Goal: Information Seeking & Learning: Check status

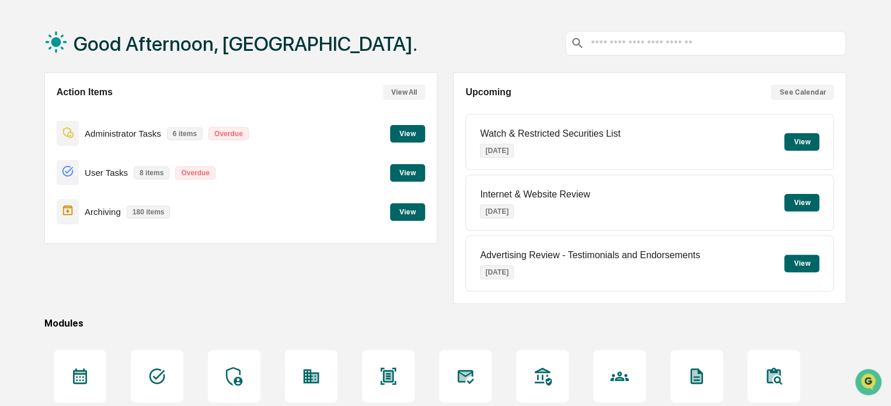
scroll to position [159, 0]
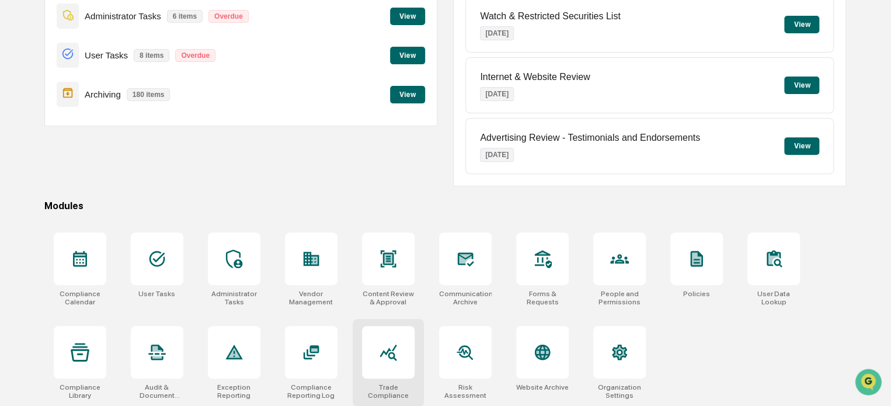
click at [387, 364] on div at bounding box center [388, 352] width 53 height 53
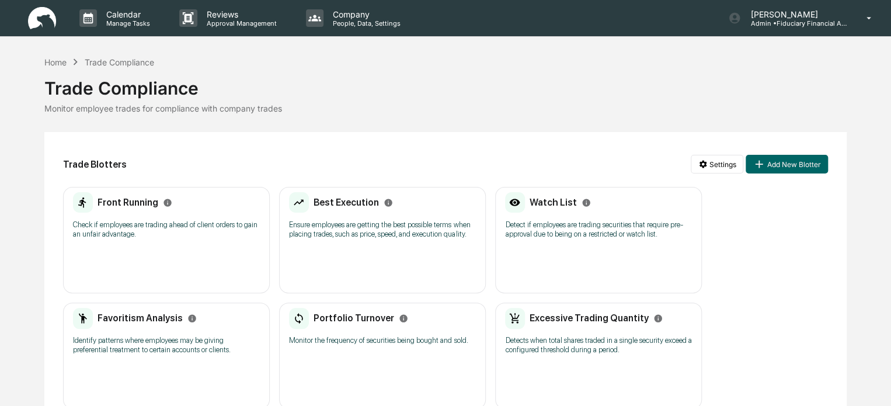
click at [119, 273] on div "Front Running Check if employees are trading ahead of client orders to gain an …" at bounding box center [166, 240] width 207 height 106
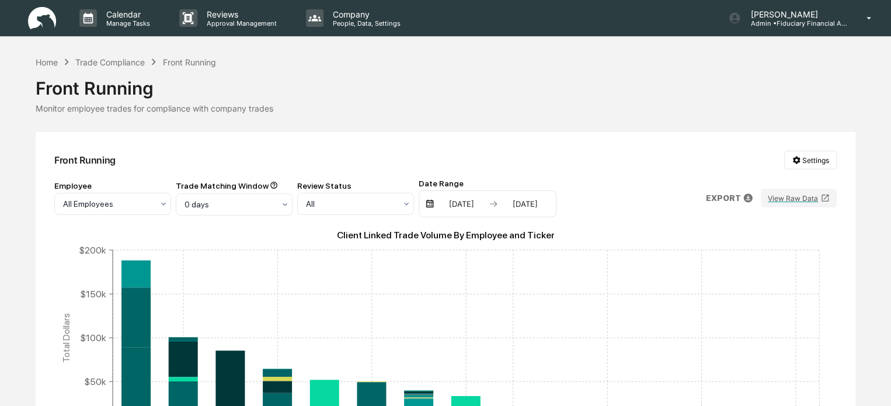
click at [708, 197] on p "EXPORT" at bounding box center [722, 197] width 35 height 9
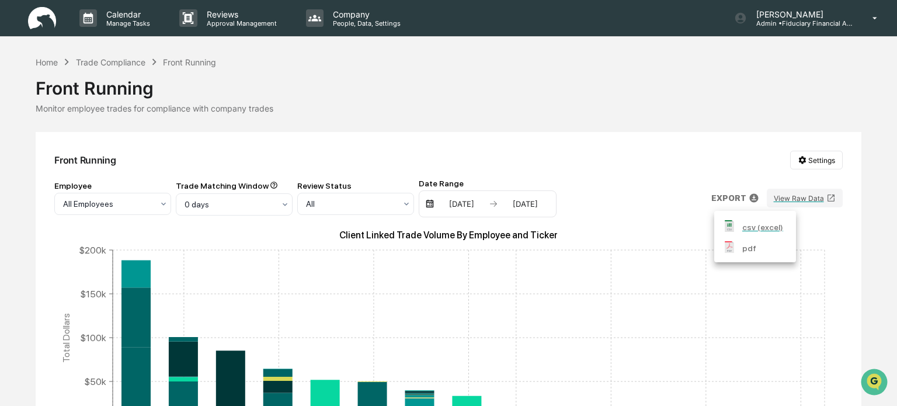
click at [805, 196] on div at bounding box center [448, 203] width 897 height 406
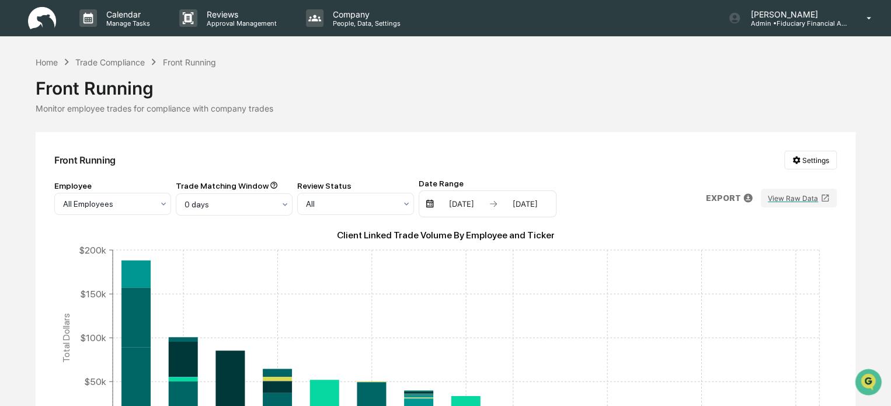
click at [425, 204] on img at bounding box center [429, 203] width 9 height 9
click at [430, 201] on img at bounding box center [429, 203] width 9 height 9
click at [468, 205] on div "02/14/2025" at bounding box center [462, 203] width 50 height 9
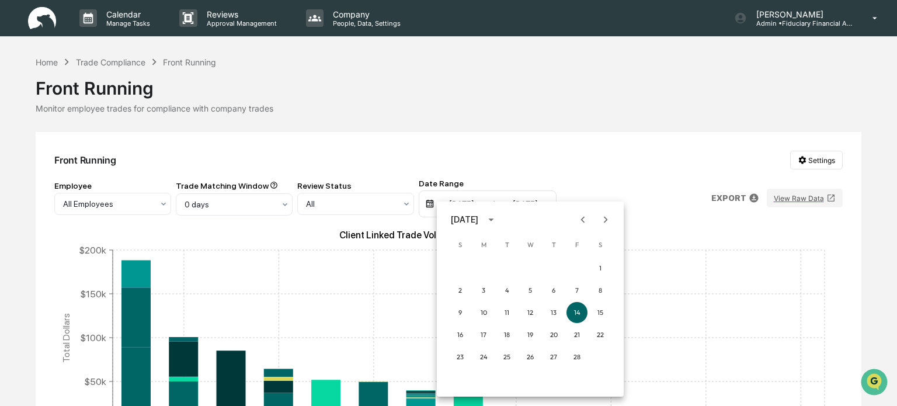
click at [587, 222] on icon "Previous month" at bounding box center [582, 219] width 13 height 13
click at [606, 217] on icon "Next month" at bounding box center [605, 219] width 13 height 13
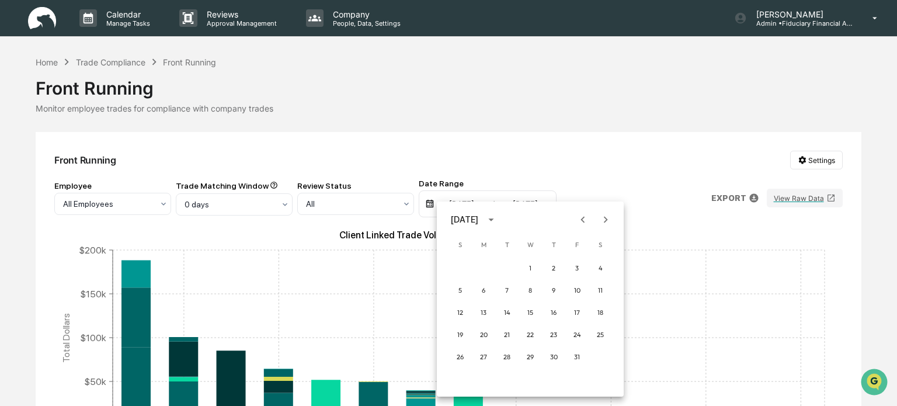
click at [606, 217] on icon "Next month" at bounding box center [605, 219] width 13 height 13
click at [534, 358] on button "30" at bounding box center [530, 356] width 21 height 21
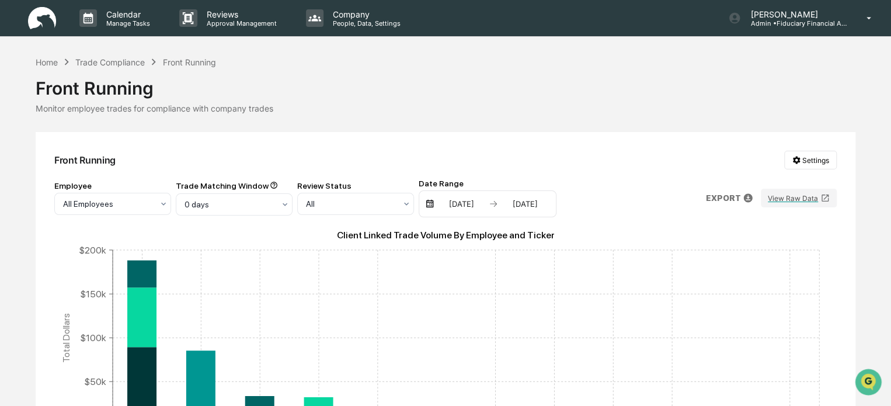
click at [530, 207] on div "08/14/2025" at bounding box center [525, 203] width 50 height 9
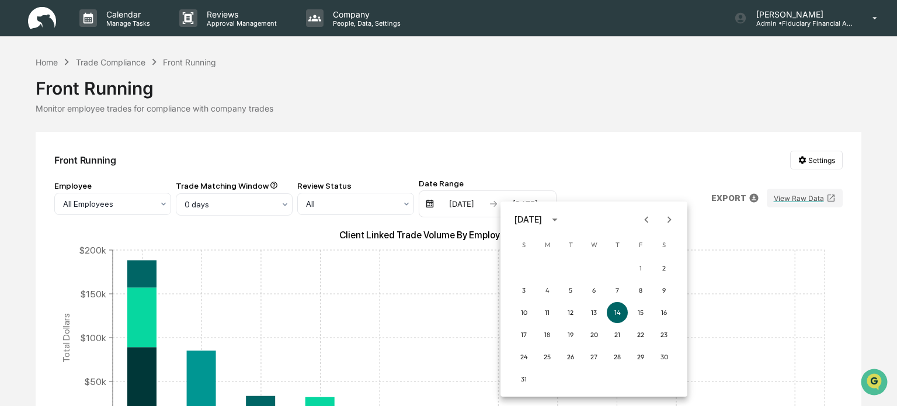
click at [639, 221] on button "Previous month" at bounding box center [646, 219] width 22 height 22
click at [663, 221] on icon "Next month" at bounding box center [669, 219] width 13 height 13
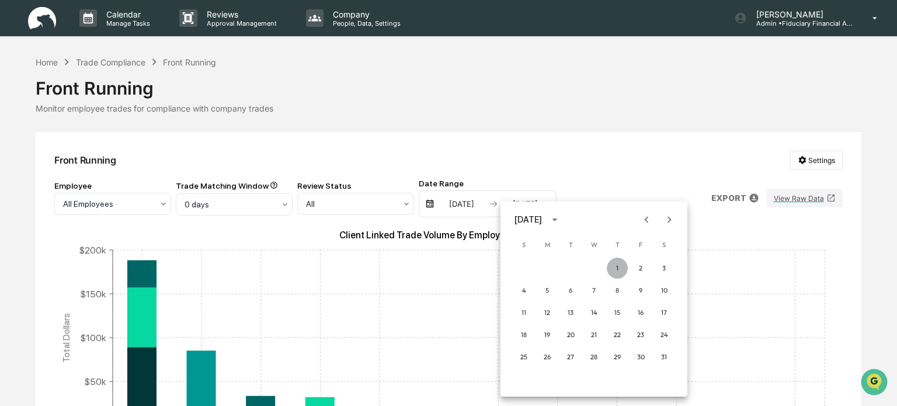
click at [618, 270] on button "1" at bounding box center [617, 268] width 21 height 21
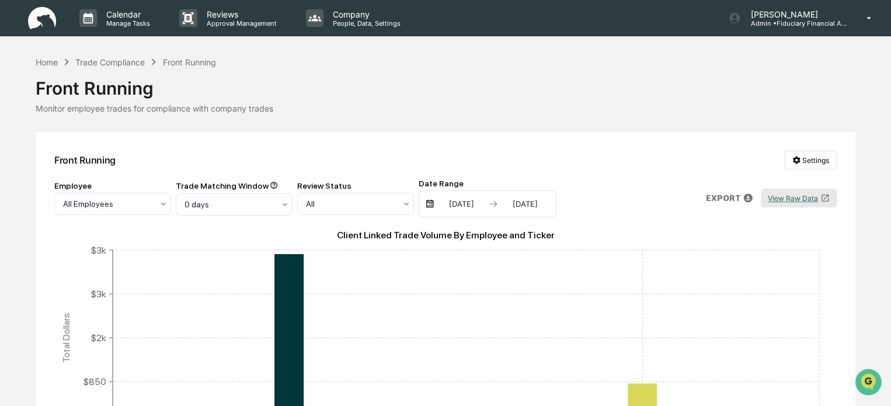
click at [803, 197] on button "View Raw Data" at bounding box center [799, 198] width 76 height 19
click at [194, 62] on div "Front Running" at bounding box center [189, 62] width 53 height 10
click at [131, 60] on div "Trade Compliance" at bounding box center [109, 62] width 69 height 10
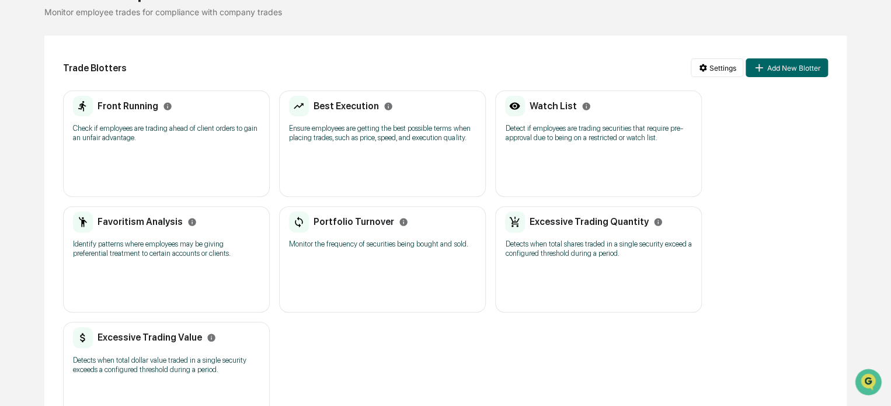
scroll to position [117, 0]
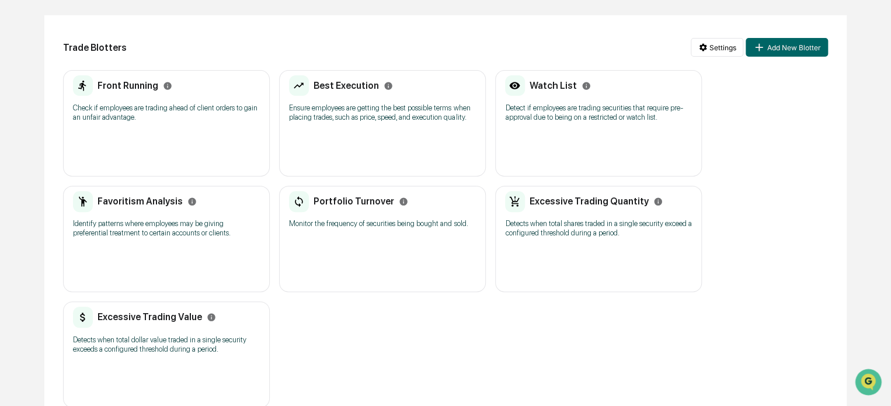
click at [195, 130] on div "Front Running Check if employees are trading ahead of client orders to gain an …" at bounding box center [166, 123] width 207 height 106
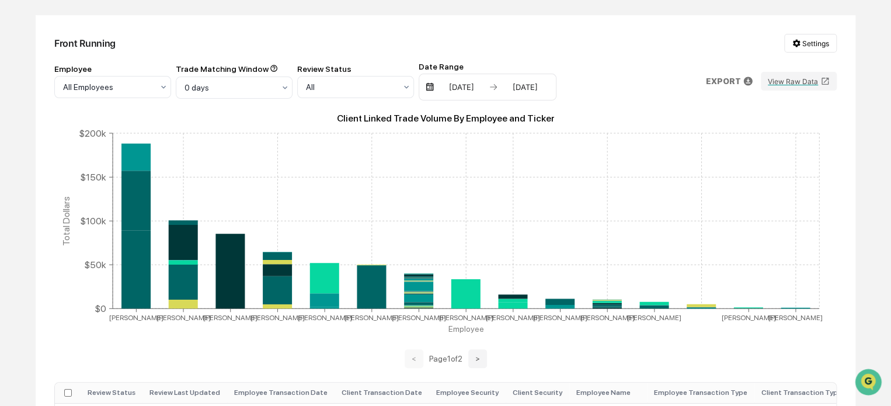
click at [435, 89] on div "02/14/2025 08/14/2025" at bounding box center [488, 87] width 138 height 27
click at [433, 91] on img at bounding box center [429, 86] width 9 height 9
click at [426, 86] on img at bounding box center [429, 86] width 9 height 9
click at [483, 85] on div "02/14/2025" at bounding box center [462, 86] width 50 height 9
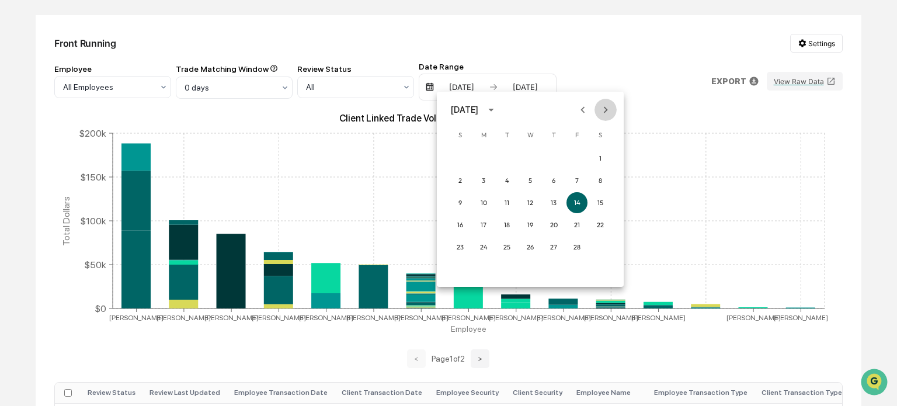
click at [595, 113] on button "Next month" at bounding box center [605, 110] width 22 height 22
click at [594, 113] on button "Next month" at bounding box center [605, 110] width 22 height 22
click at [596, 110] on button "Next month" at bounding box center [605, 110] width 22 height 22
click at [598, 109] on button "Next month" at bounding box center [605, 110] width 22 height 22
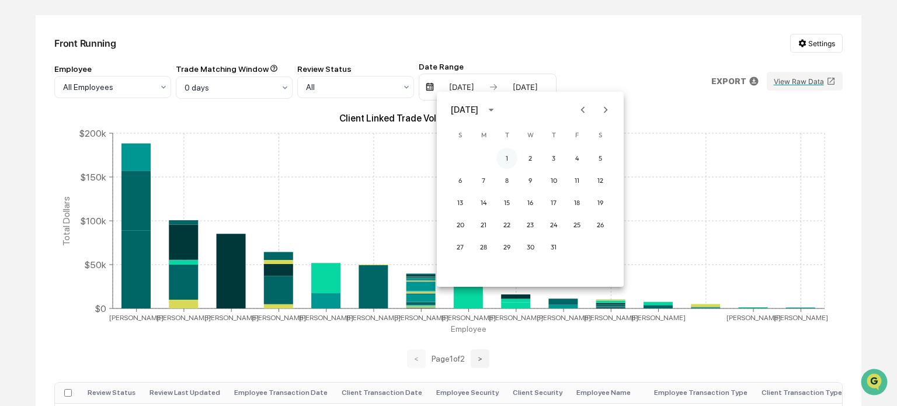
drag, startPoint x: 507, startPoint y: 158, endPoint x: 507, endPoint y: 151, distance: 7.0
click at [507, 151] on button "1" at bounding box center [506, 158] width 21 height 21
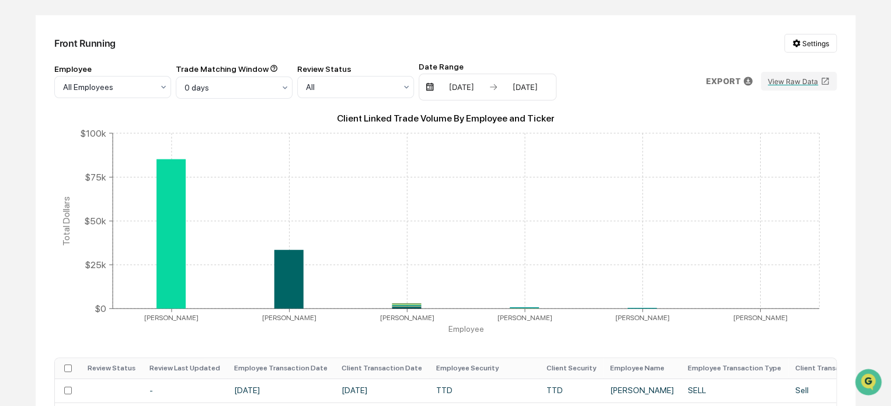
click at [524, 89] on div "08/14/2025" at bounding box center [525, 86] width 50 height 9
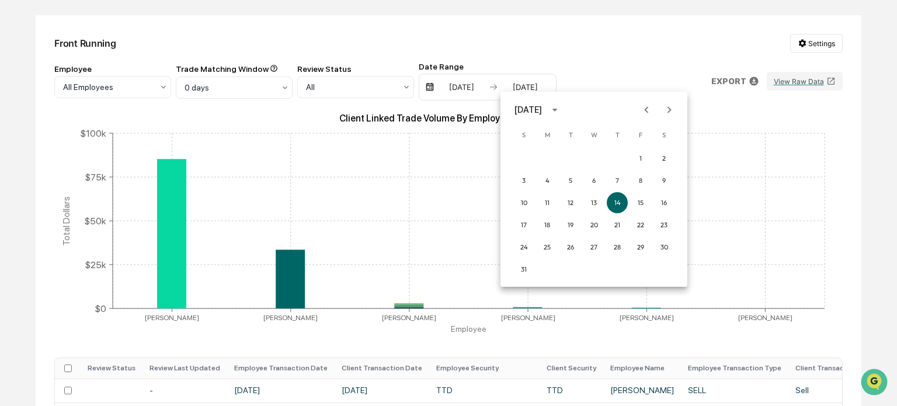
click at [644, 106] on icon "Previous month" at bounding box center [646, 109] width 13 height 13
click at [619, 245] on button "31" at bounding box center [617, 246] width 21 height 21
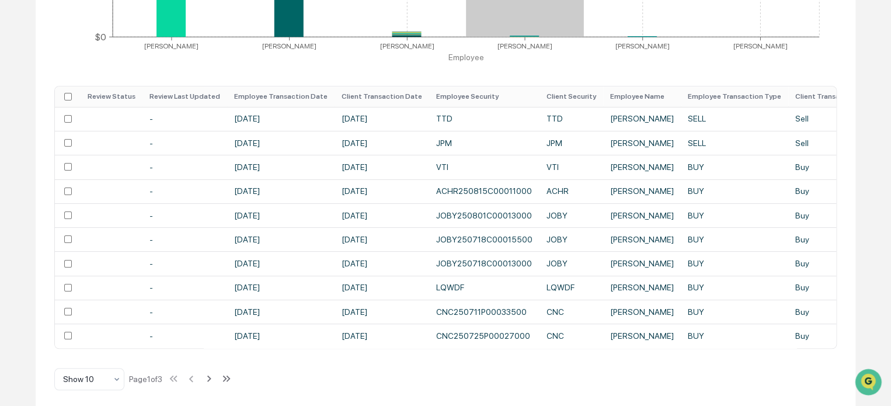
scroll to position [397, 0]
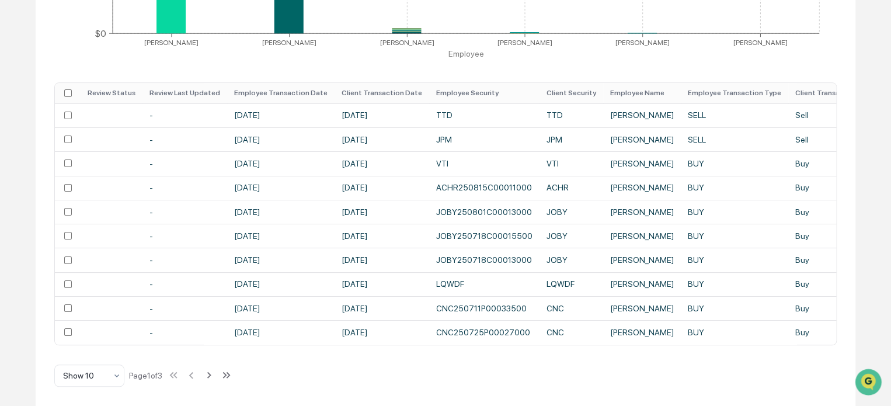
drag, startPoint x: 409, startPoint y: 345, endPoint x: 502, endPoint y: 345, distance: 92.8
click at [502, 345] on div "Review Status Review Last Updated Employee Transaction Date Client Transaction …" at bounding box center [445, 213] width 782 height 263
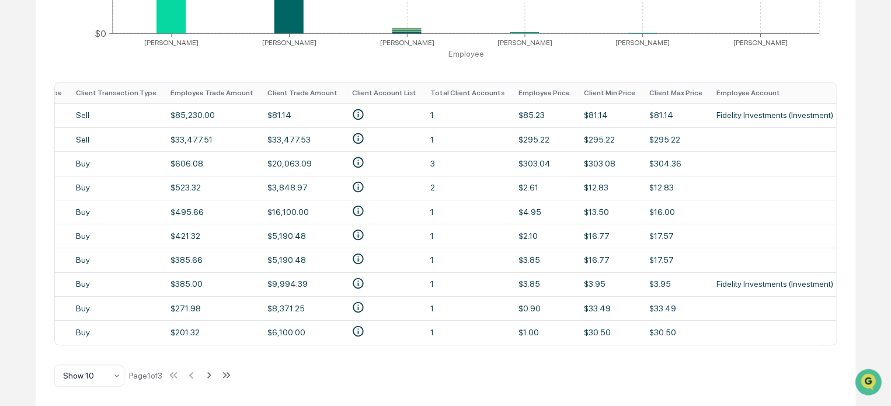
scroll to position [0, 676]
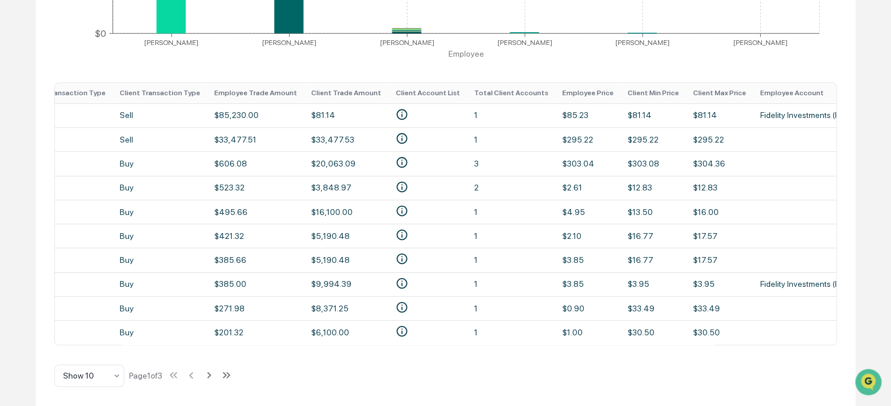
drag, startPoint x: 626, startPoint y: 339, endPoint x: 595, endPoint y: 344, distance: 31.3
click at [595, 344] on div "Review Status Review Last Updated Employee Transaction Date Client Transaction …" at bounding box center [445, 213] width 782 height 263
drag, startPoint x: 376, startPoint y: 345, endPoint x: 387, endPoint y: 342, distance: 10.9
click at [387, 342] on div "Review Status Review Last Updated Employee Transaction Date Client Transaction …" at bounding box center [445, 213] width 782 height 263
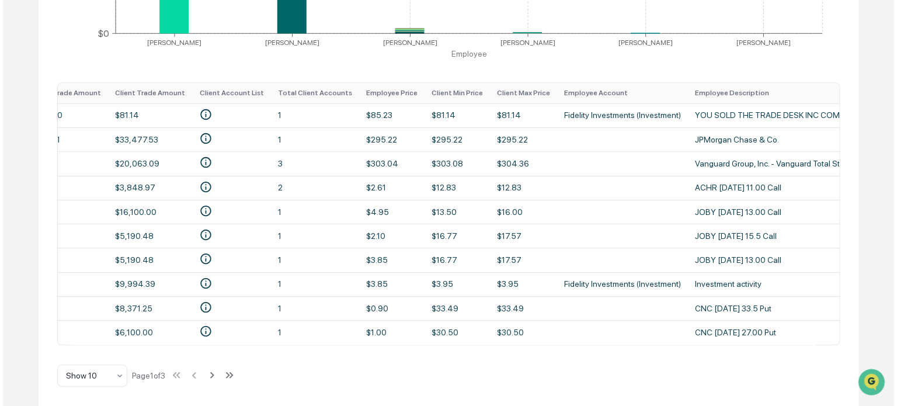
scroll to position [0, 903]
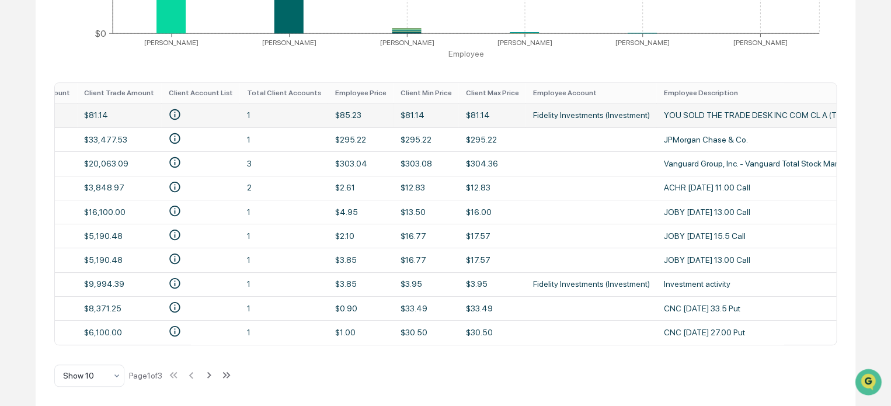
click at [239, 107] on td "1" at bounding box center [283, 115] width 88 height 24
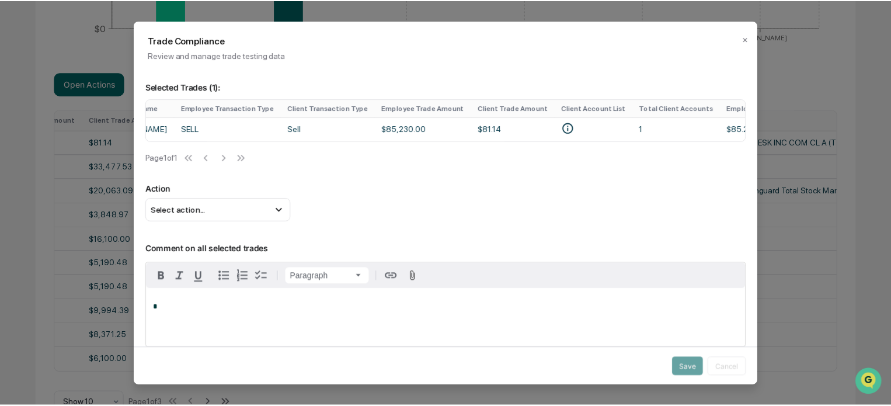
scroll to position [0, 543]
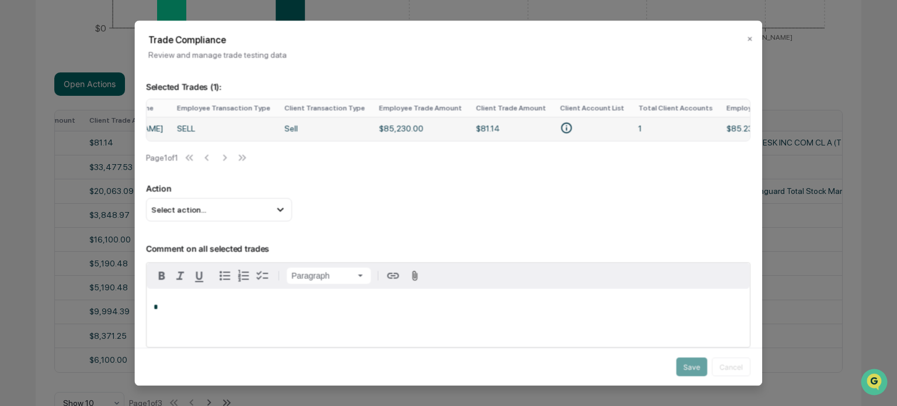
click at [561, 129] on icon "• MAST" at bounding box center [566, 128] width 11 height 11
click at [747, 40] on button "✕" at bounding box center [750, 39] width 6 height 19
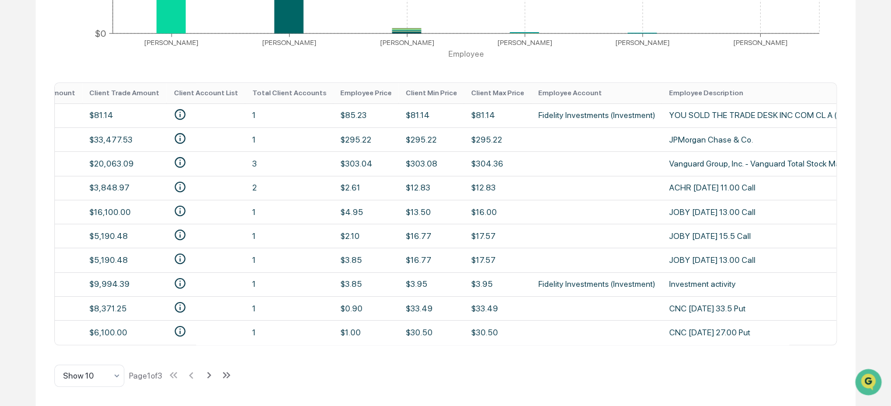
scroll to position [0, 0]
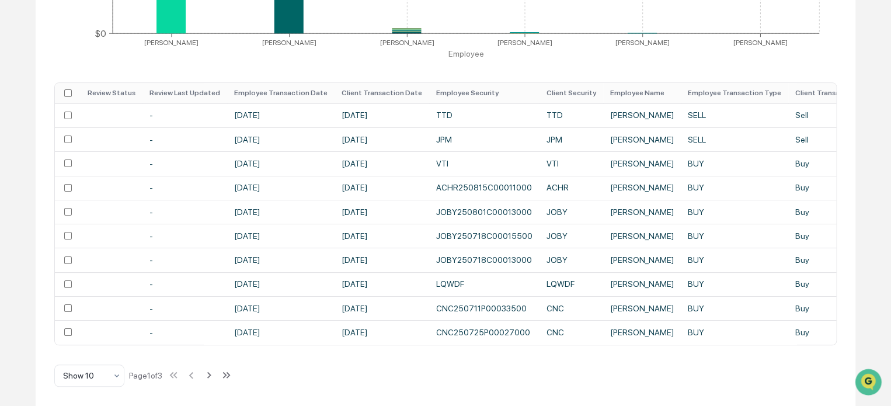
drag, startPoint x: 326, startPoint y: 339, endPoint x: 495, endPoint y: 375, distance: 172.6
click at [533, 380] on div "Front Running Settings Employee All Employees Trade Matching Window 0 days Revi…" at bounding box center [446, 72] width 820 height 665
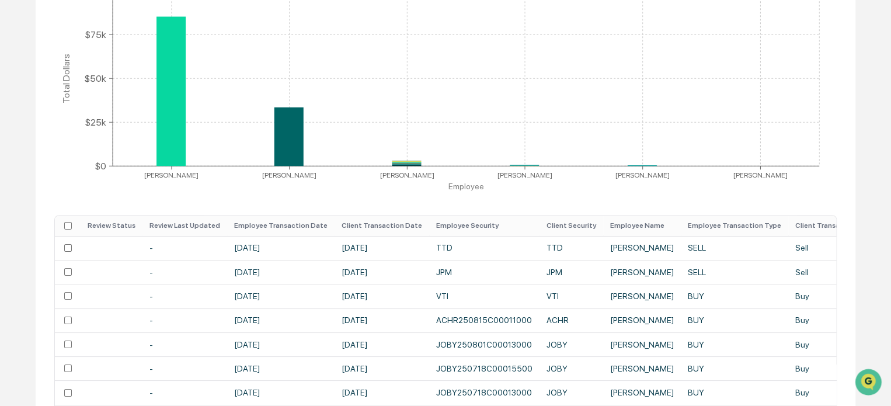
scroll to position [163, 0]
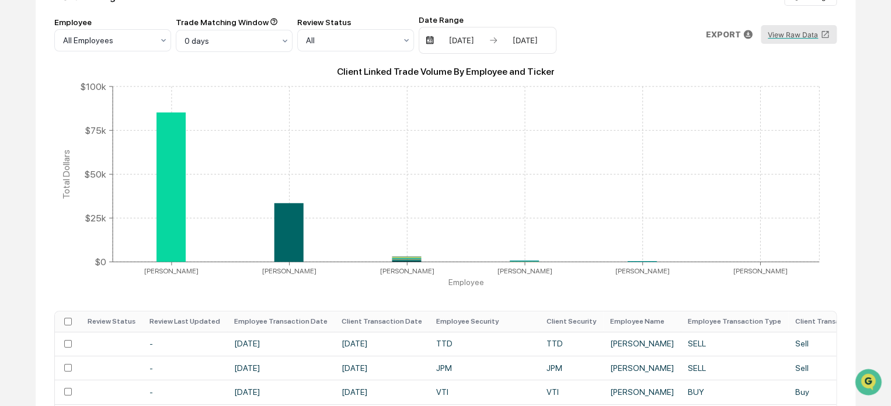
click at [799, 33] on button "View Raw Data" at bounding box center [799, 34] width 76 height 19
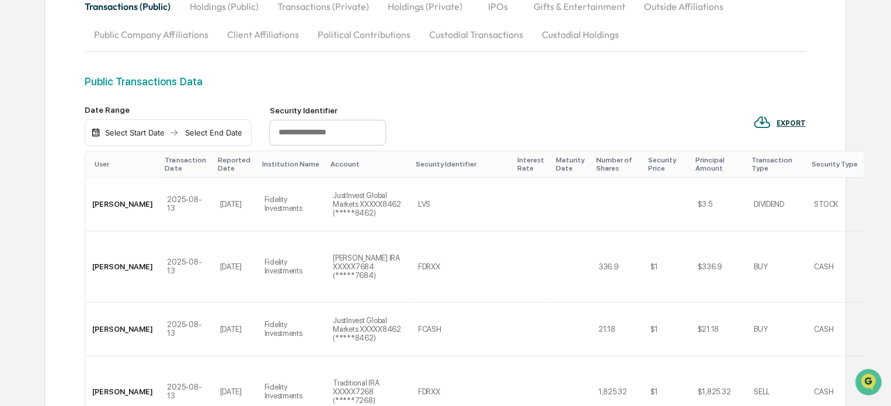
click at [96, 130] on img at bounding box center [95, 132] width 9 height 9
click at [116, 128] on div "Select Start Date" at bounding box center [135, 132] width 64 height 9
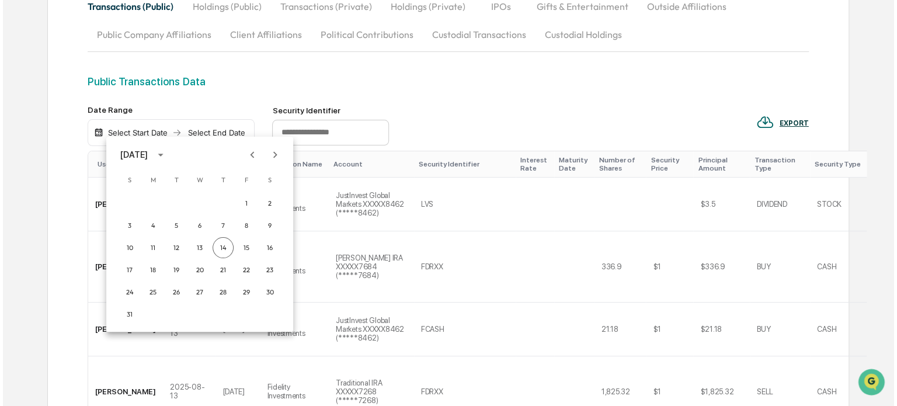
scroll to position [147, 0]
click at [259, 147] on div at bounding box center [261, 155] width 14 height 22
click at [256, 151] on button "Previous month" at bounding box center [249, 155] width 22 height 22
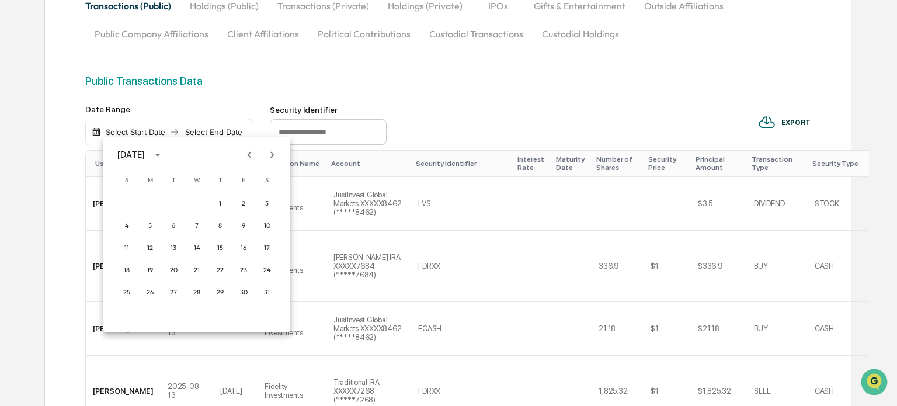
click at [256, 151] on button "Previous month" at bounding box center [249, 155] width 22 height 22
click at [201, 293] on button "30" at bounding box center [196, 291] width 21 height 21
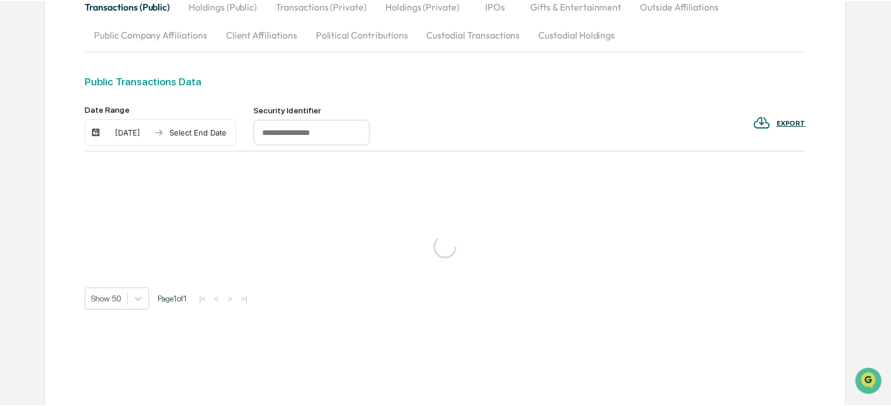
scroll to position [146, 0]
click at [200, 129] on div "Select End Date" at bounding box center [198, 132] width 64 height 9
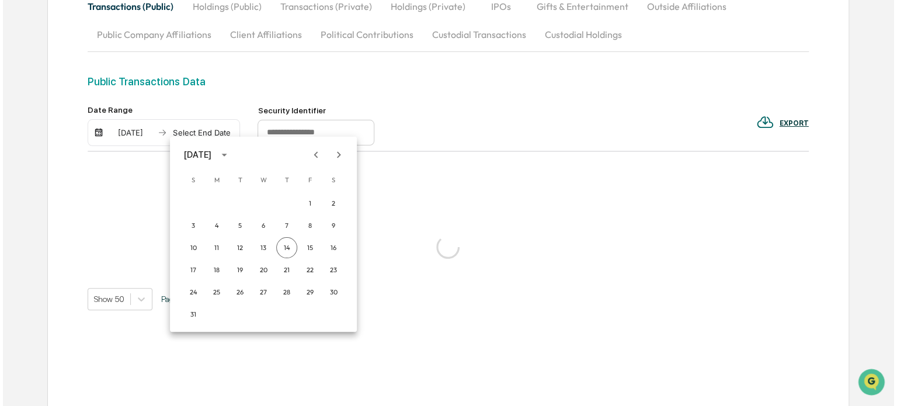
scroll to position [147, 0]
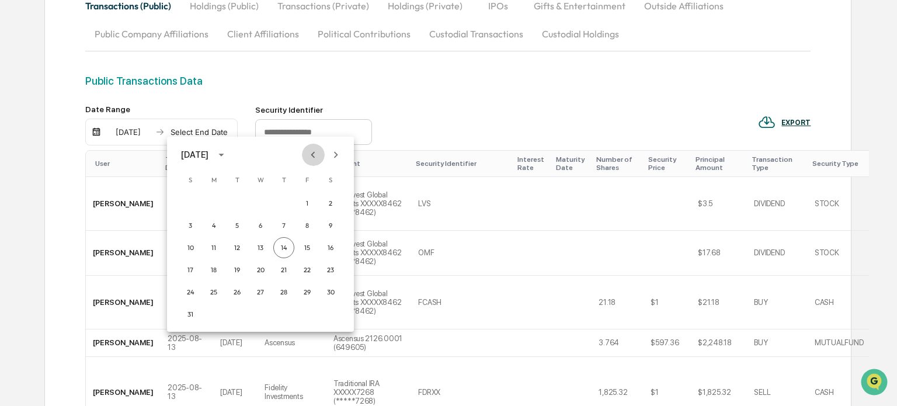
click at [318, 157] on icon "Previous month" at bounding box center [313, 154] width 13 height 13
click at [288, 197] on button "1" at bounding box center [283, 203] width 21 height 21
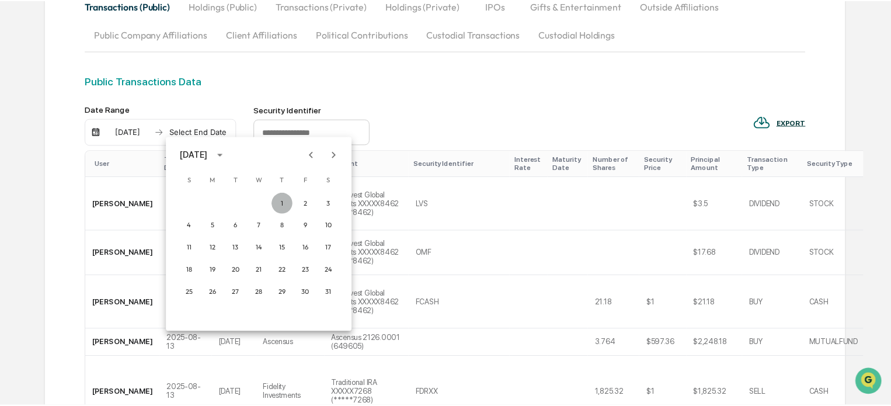
scroll to position [146, 0]
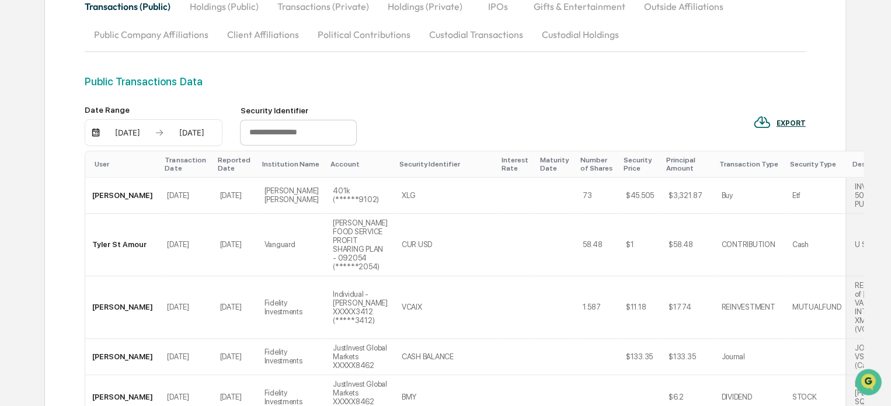
click at [306, 124] on input "text" at bounding box center [298, 133] width 117 height 26
paste input "***"
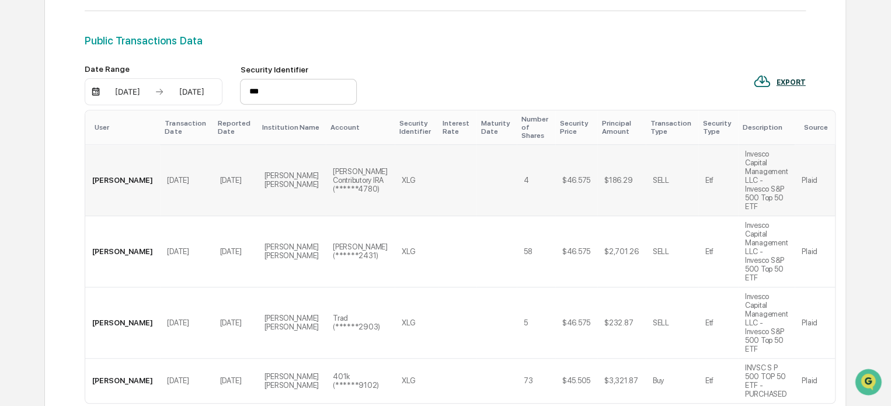
scroll to position [204, 0]
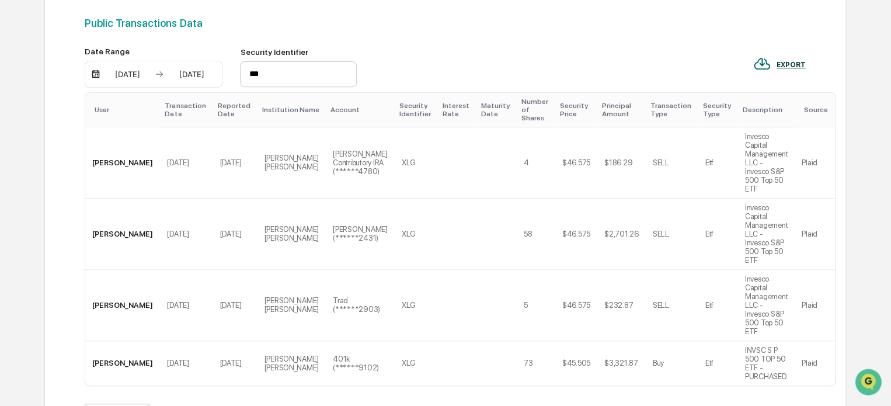
type input "***"
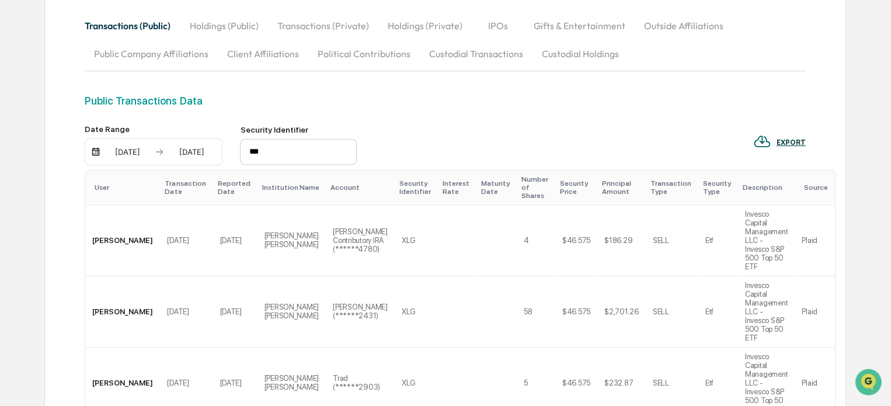
scroll to position [109, 0]
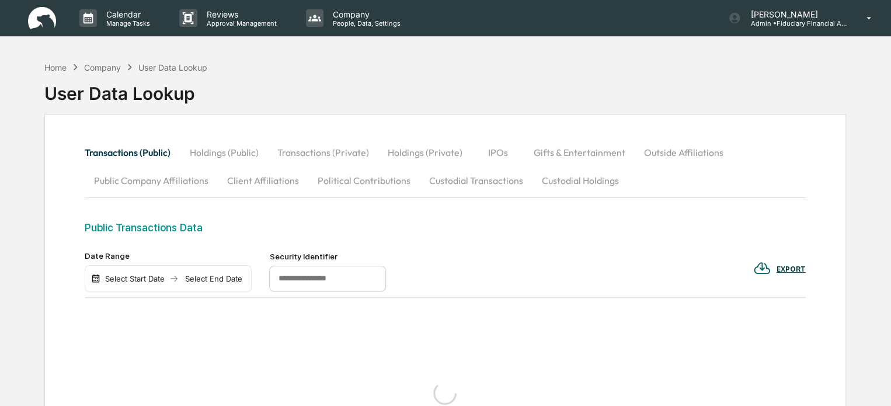
click at [323, 280] on input "text" at bounding box center [327, 279] width 117 height 26
type input "***"
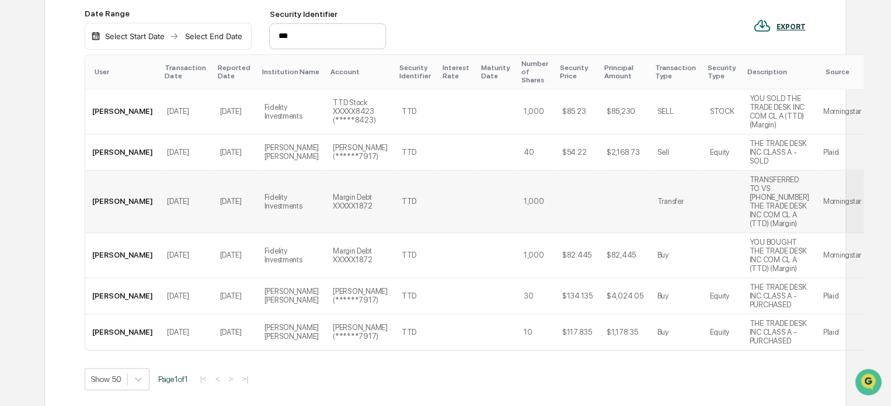
scroll to position [175, 0]
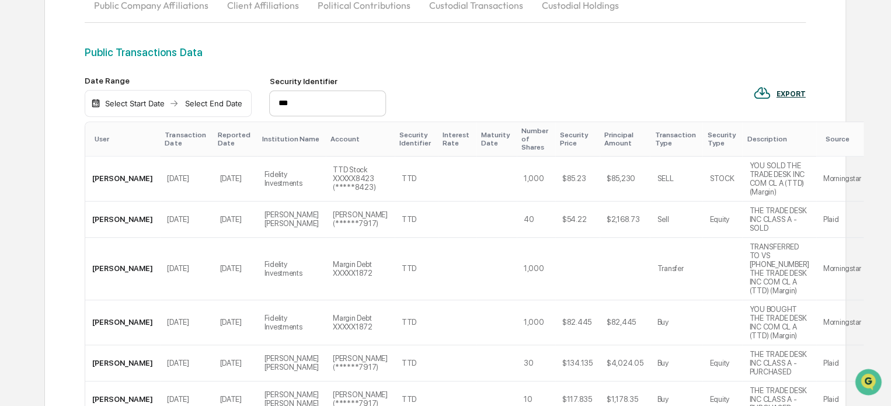
drag, startPoint x: 308, startPoint y: 107, endPoint x: 192, endPoint y: 111, distance: 116.9
click at [192, 111] on div "Date Range Select Start Date Select End Date Security Identifier ***" at bounding box center [235, 96] width 301 height 41
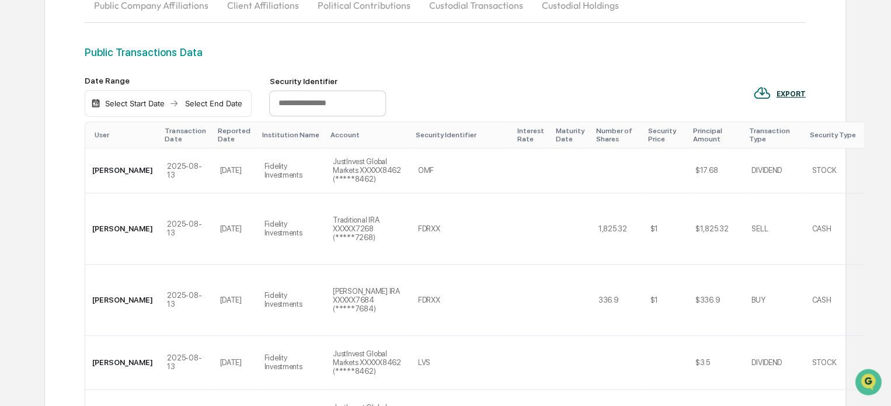
scroll to position [58, 0]
